Goal: Information Seeking & Learning: Learn about a topic

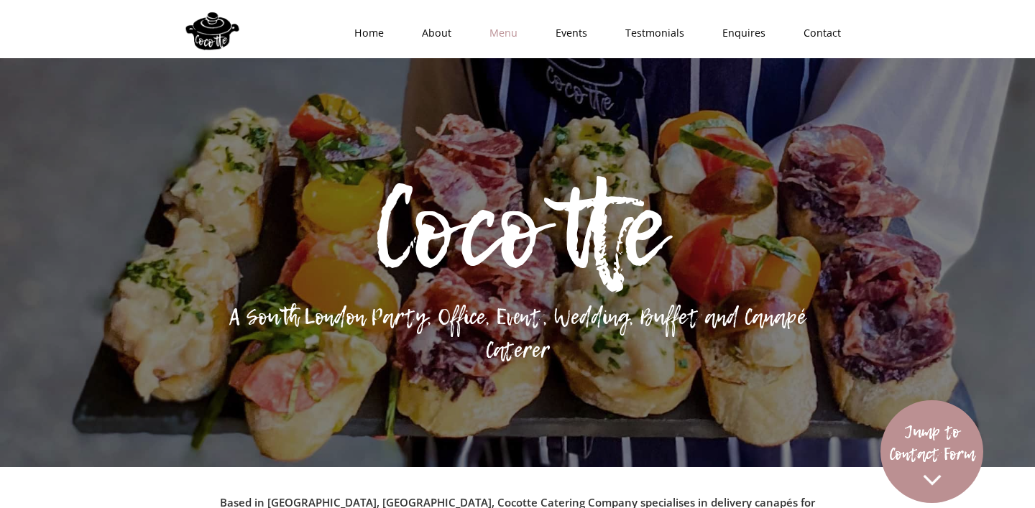
click at [514, 32] on link "Menu" at bounding box center [499, 33] width 66 height 43
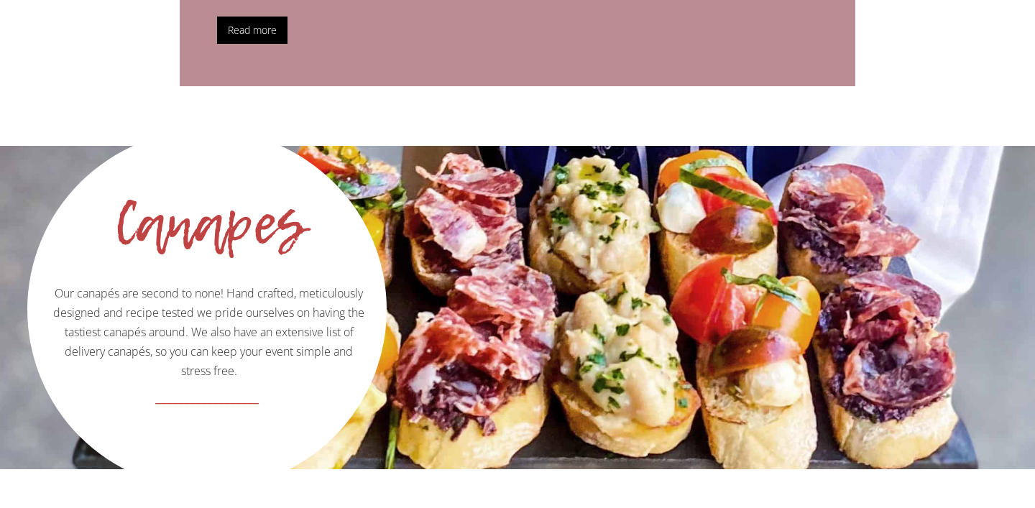
scroll to position [1382, 0]
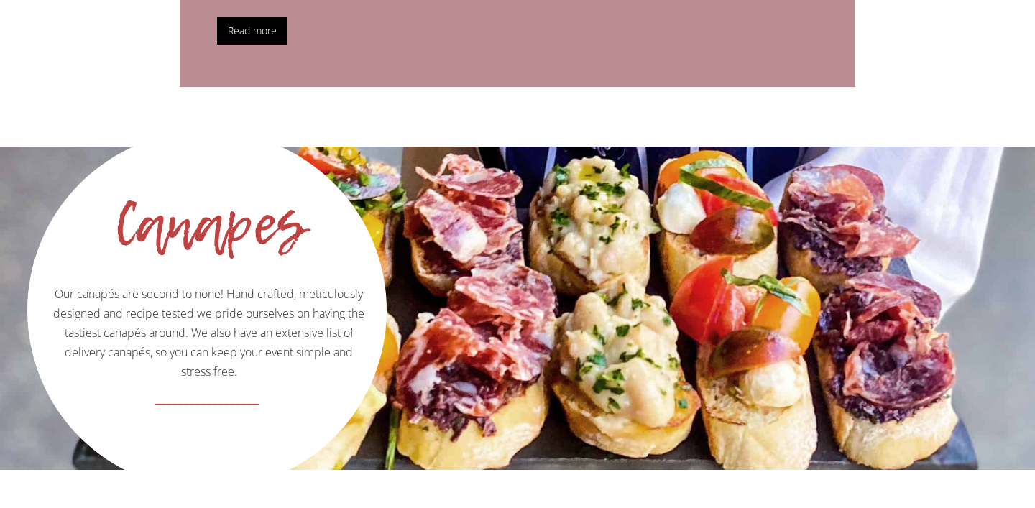
click at [274, 203] on div "Canapes" at bounding box center [210, 217] width 288 height 28
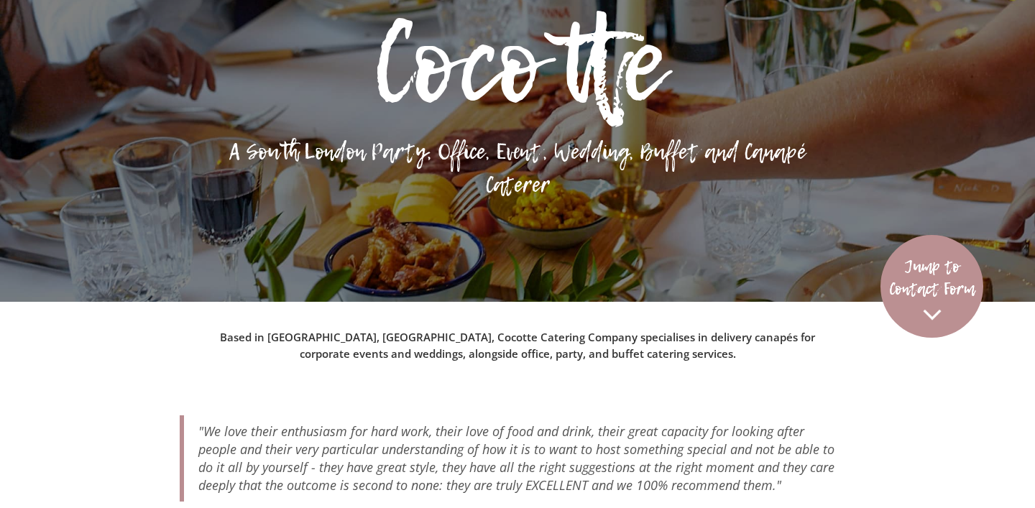
scroll to position [0, 0]
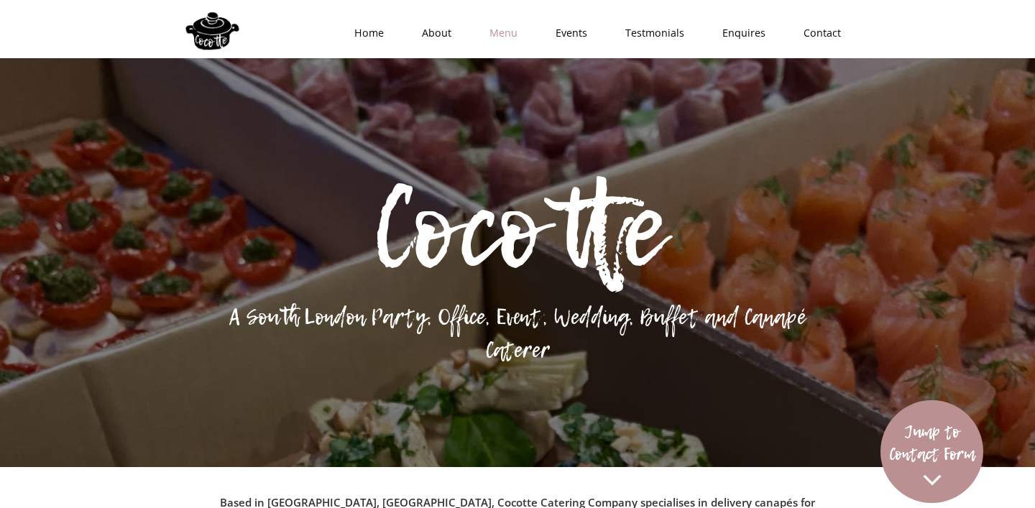
click at [500, 33] on link "Menu" at bounding box center [499, 33] width 66 height 43
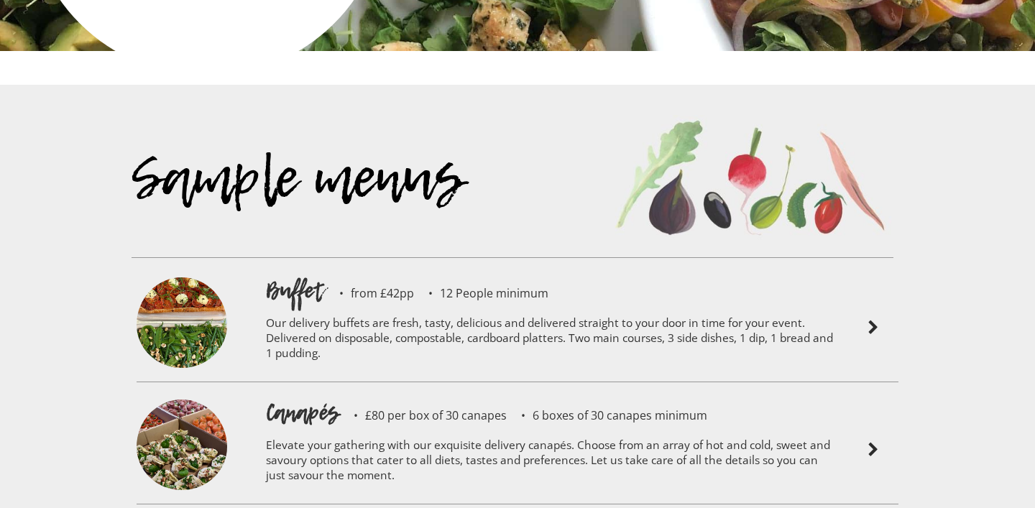
scroll to position [3025, 0]
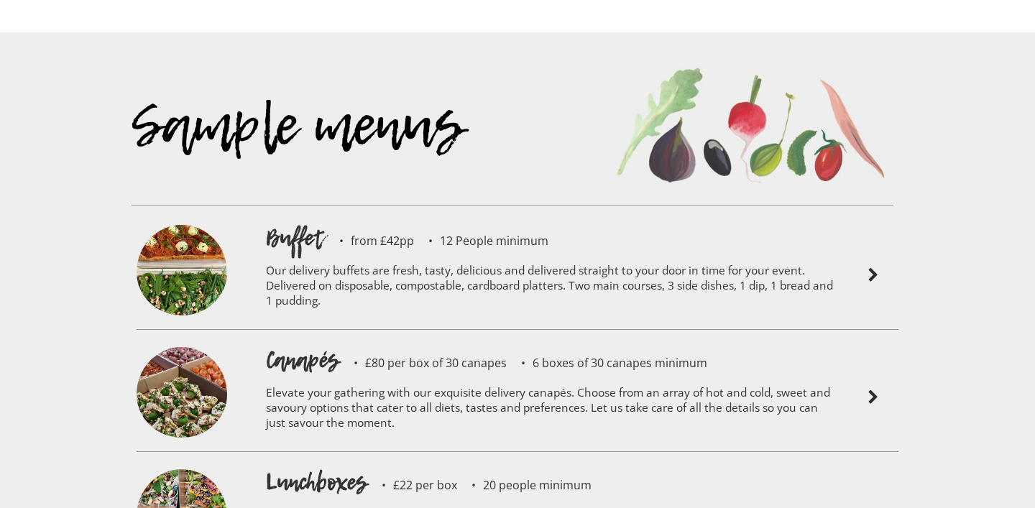
click at [319, 344] on h1 "Canapés" at bounding box center [302, 360] width 73 height 32
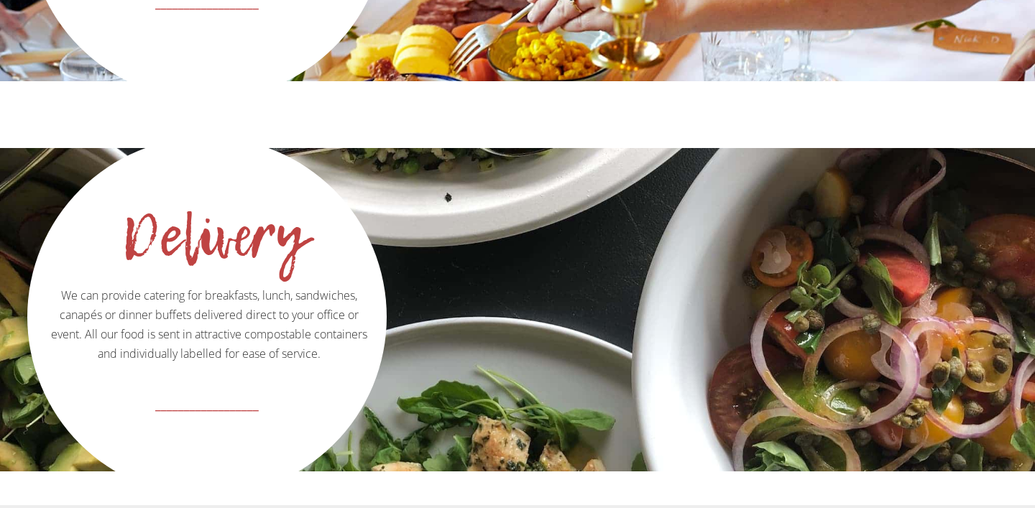
scroll to position [2458, 0]
